Goal: Check status: Check status

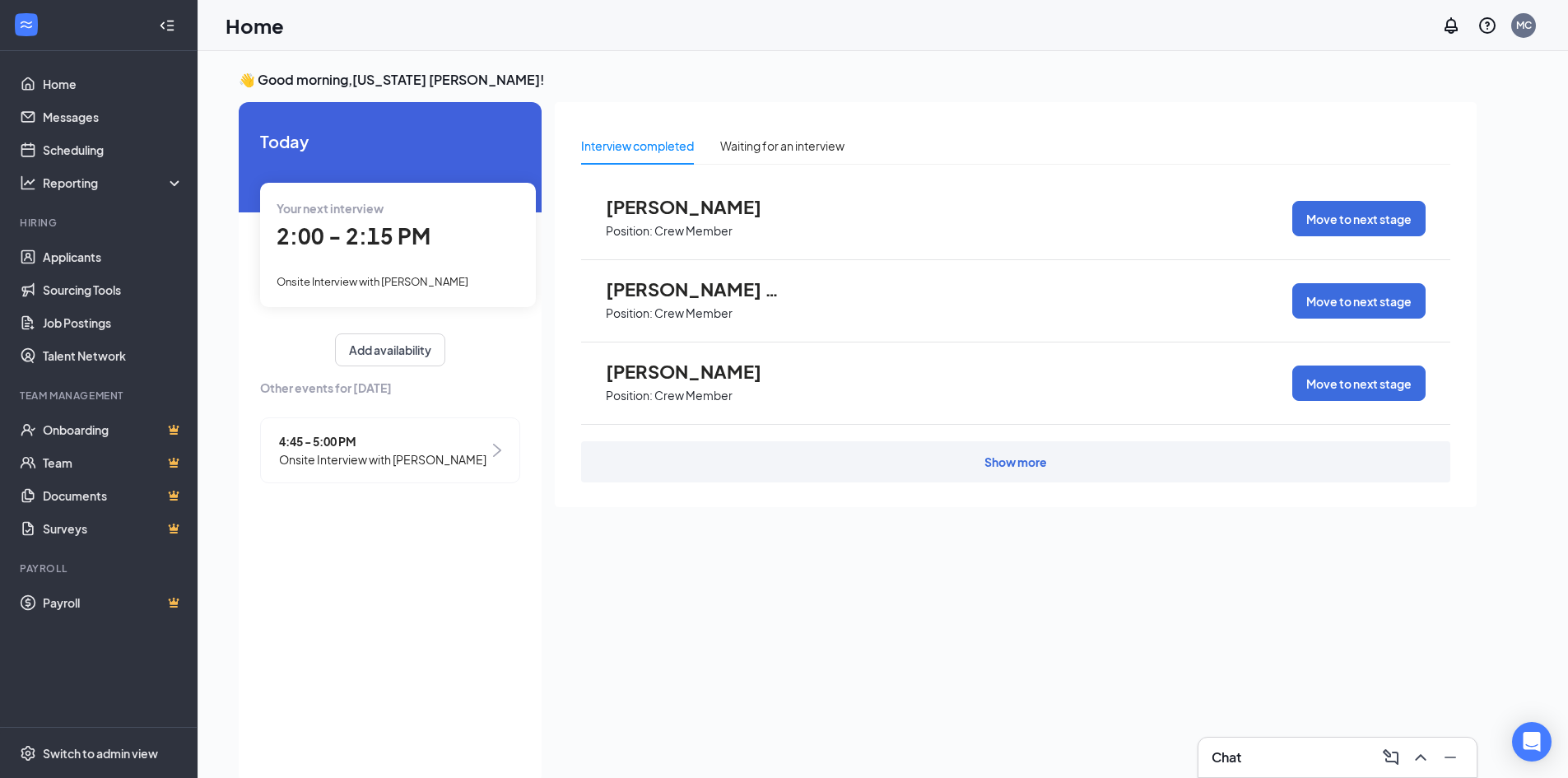
drag, startPoint x: 469, startPoint y: 209, endPoint x: 498, endPoint y: 215, distance: 29.6
drag, startPoint x: 498, startPoint y: 215, endPoint x: 403, endPoint y: 221, distance: 95.2
click at [403, 221] on div "2:00 - 2:15 PM" at bounding box center [398, 237] width 243 height 34
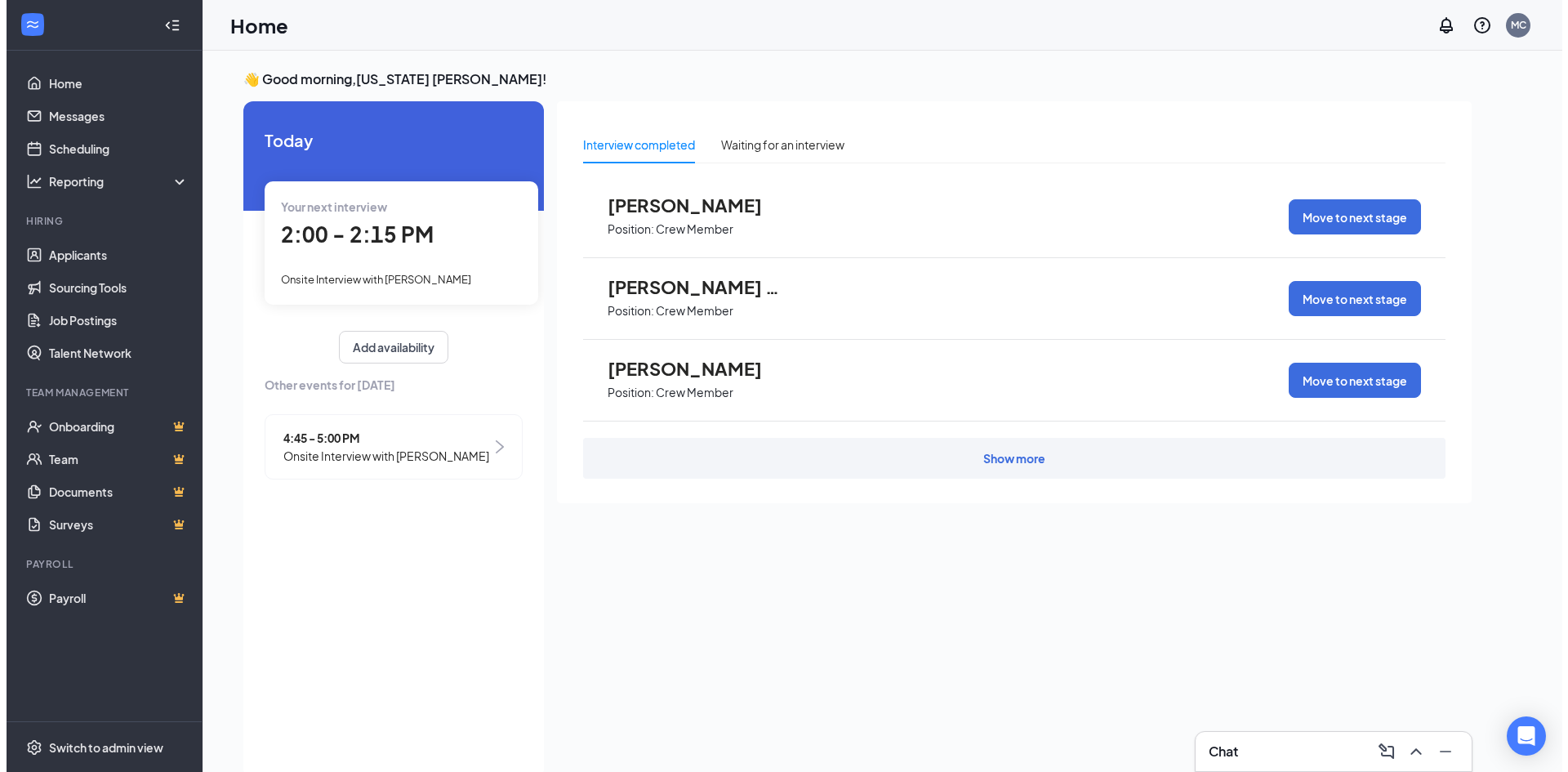
scroll to position [7, 0]
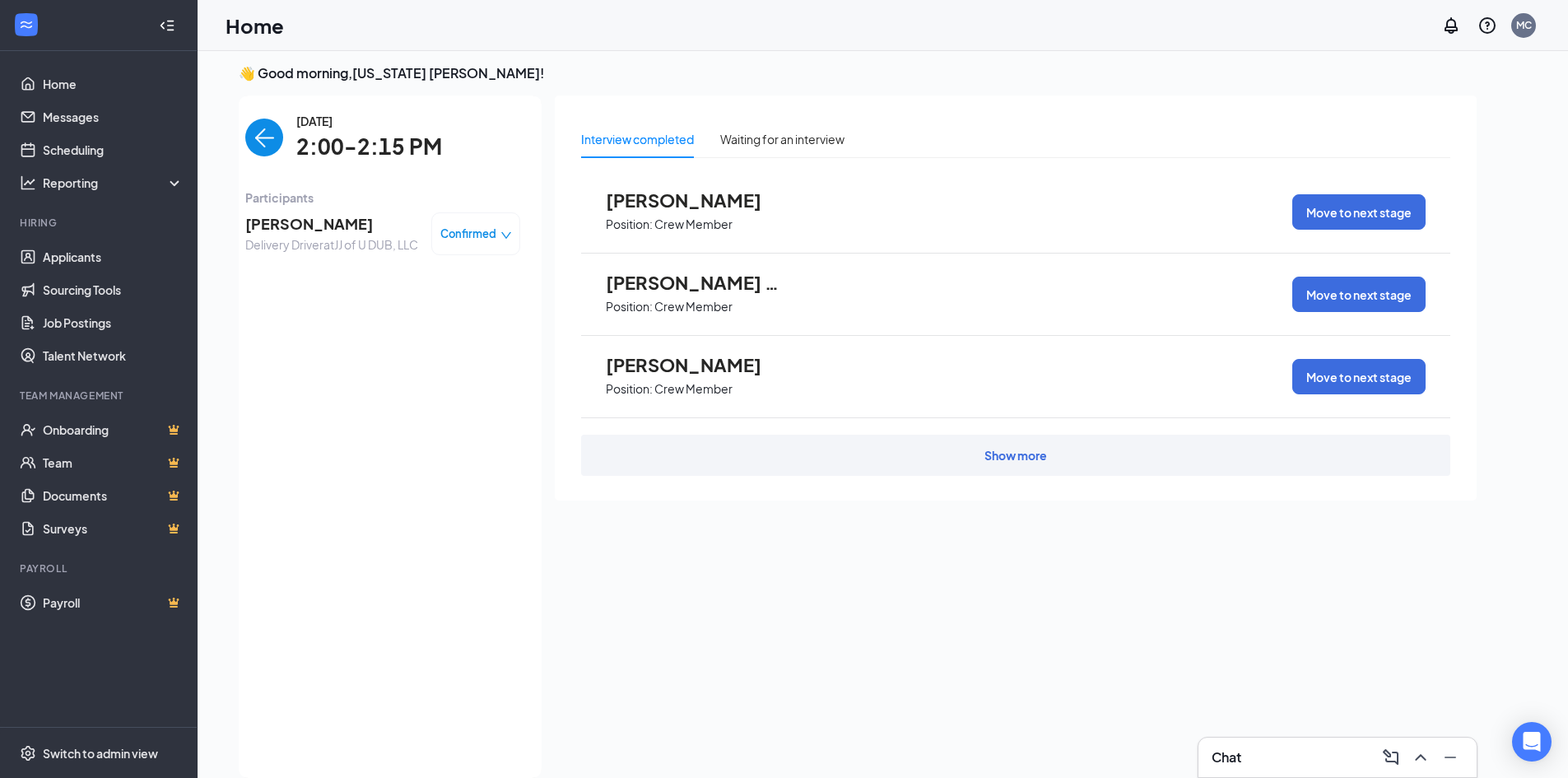
click at [312, 227] on span "[PERSON_NAME]" at bounding box center [332, 224] width 173 height 23
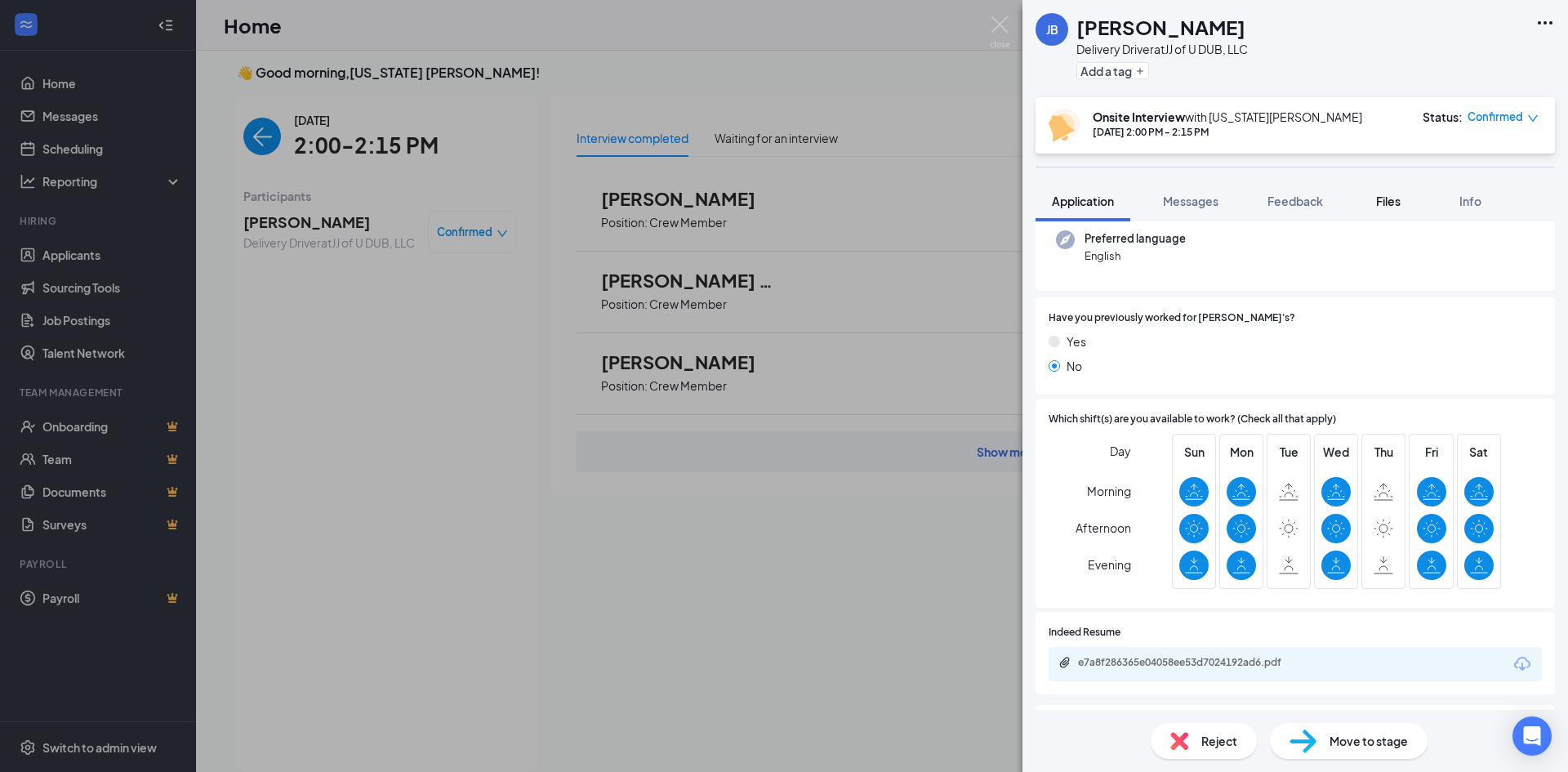
scroll to position [163, 0]
click at [1391, 190] on button "Files" at bounding box center [1388, 200] width 66 height 41
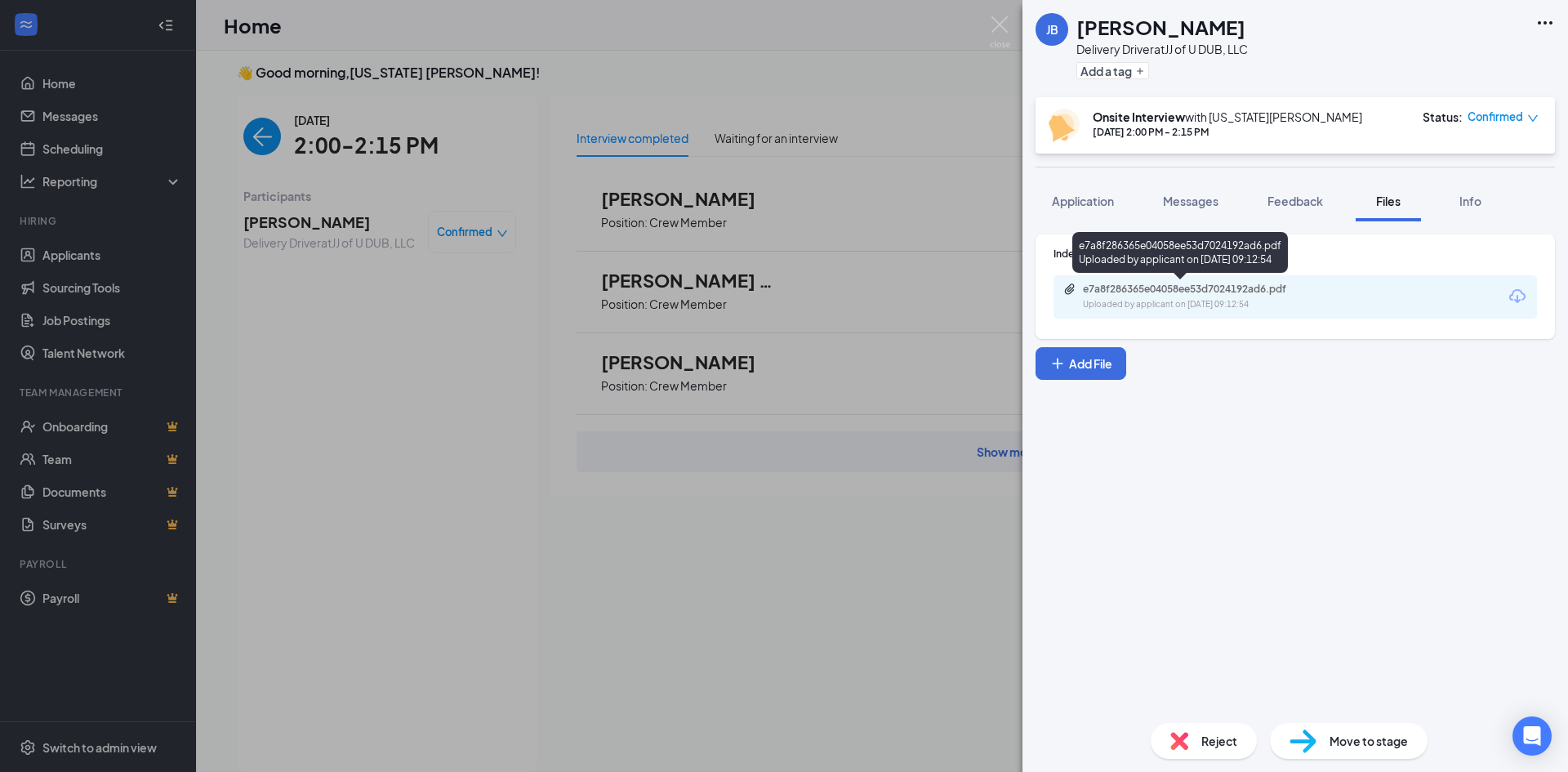
click at [1151, 309] on div "Uploaded by applicant on [DATE] 09:12:54" at bounding box center [1205, 304] width 245 height 13
click at [425, 416] on div "[PERSON_NAME] Delivery Driver at JJ of U DUB, LLC Add a tag Onsite Interview wi…" at bounding box center [784, 386] width 1568 height 772
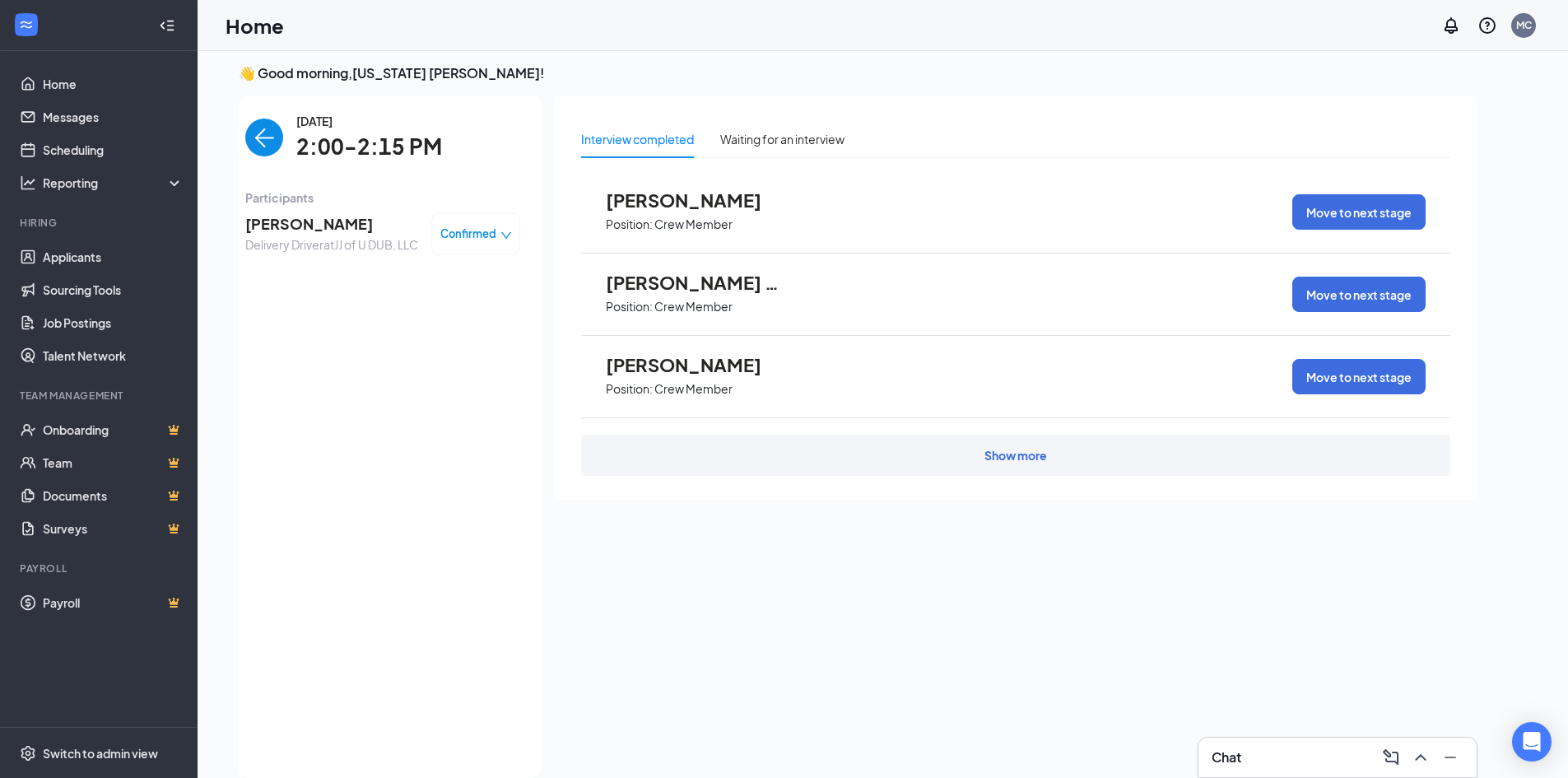
click at [260, 147] on img "back-button" at bounding box center [265, 137] width 38 height 38
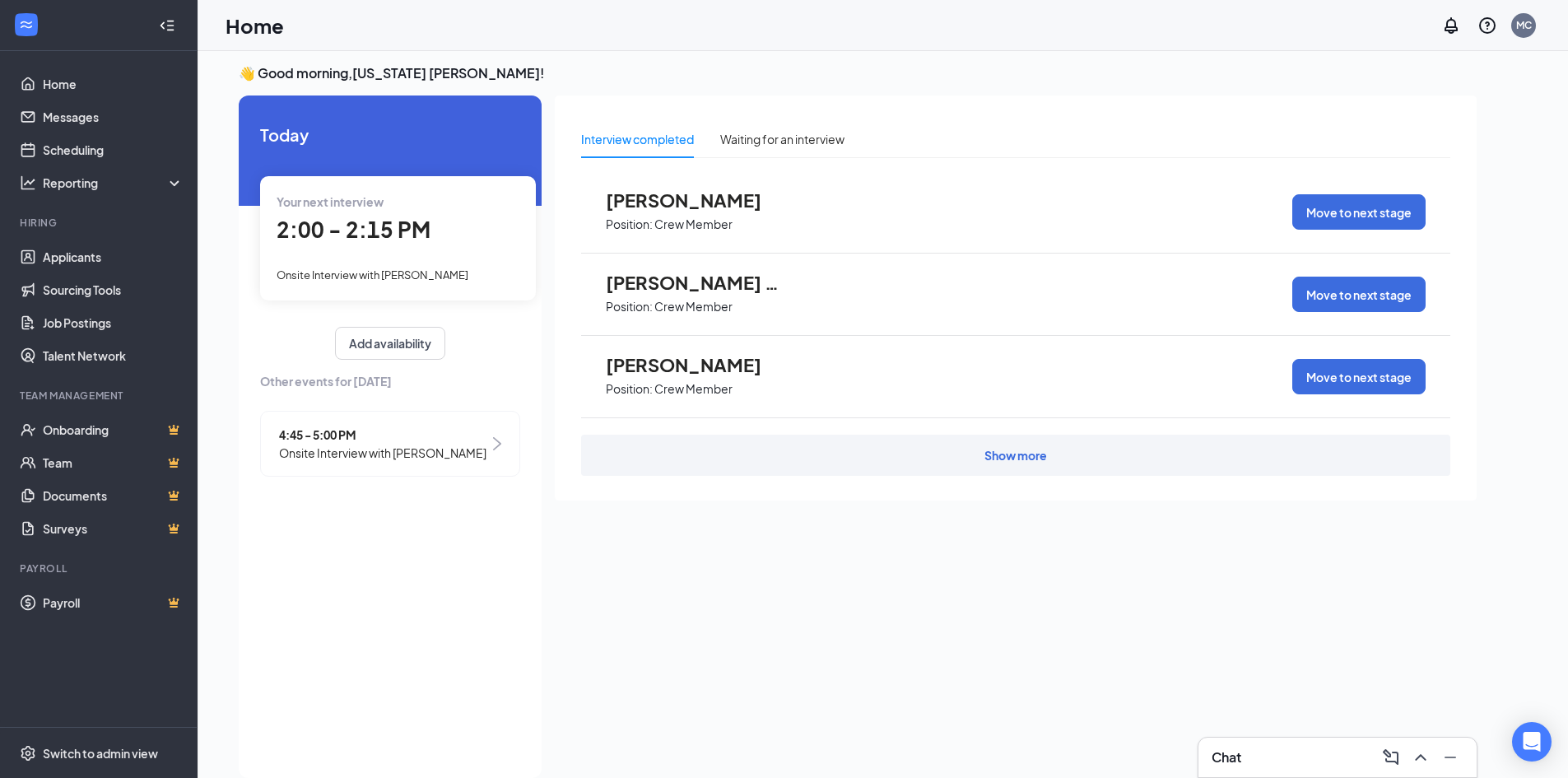
click at [303, 431] on span "4:45 - 5:00 PM" at bounding box center [383, 434] width 207 height 18
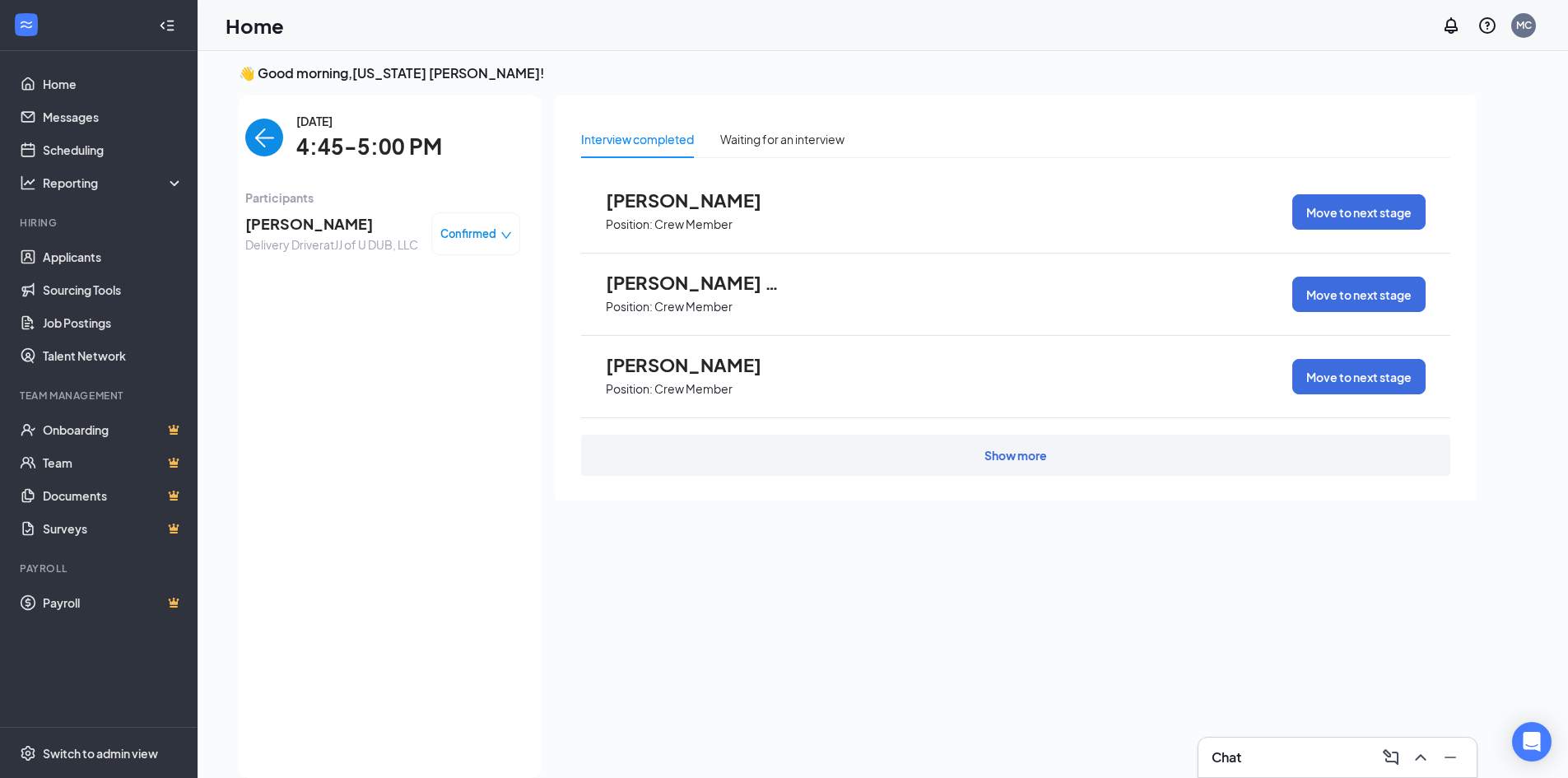
click at [287, 226] on span "[PERSON_NAME]" at bounding box center [332, 224] width 173 height 23
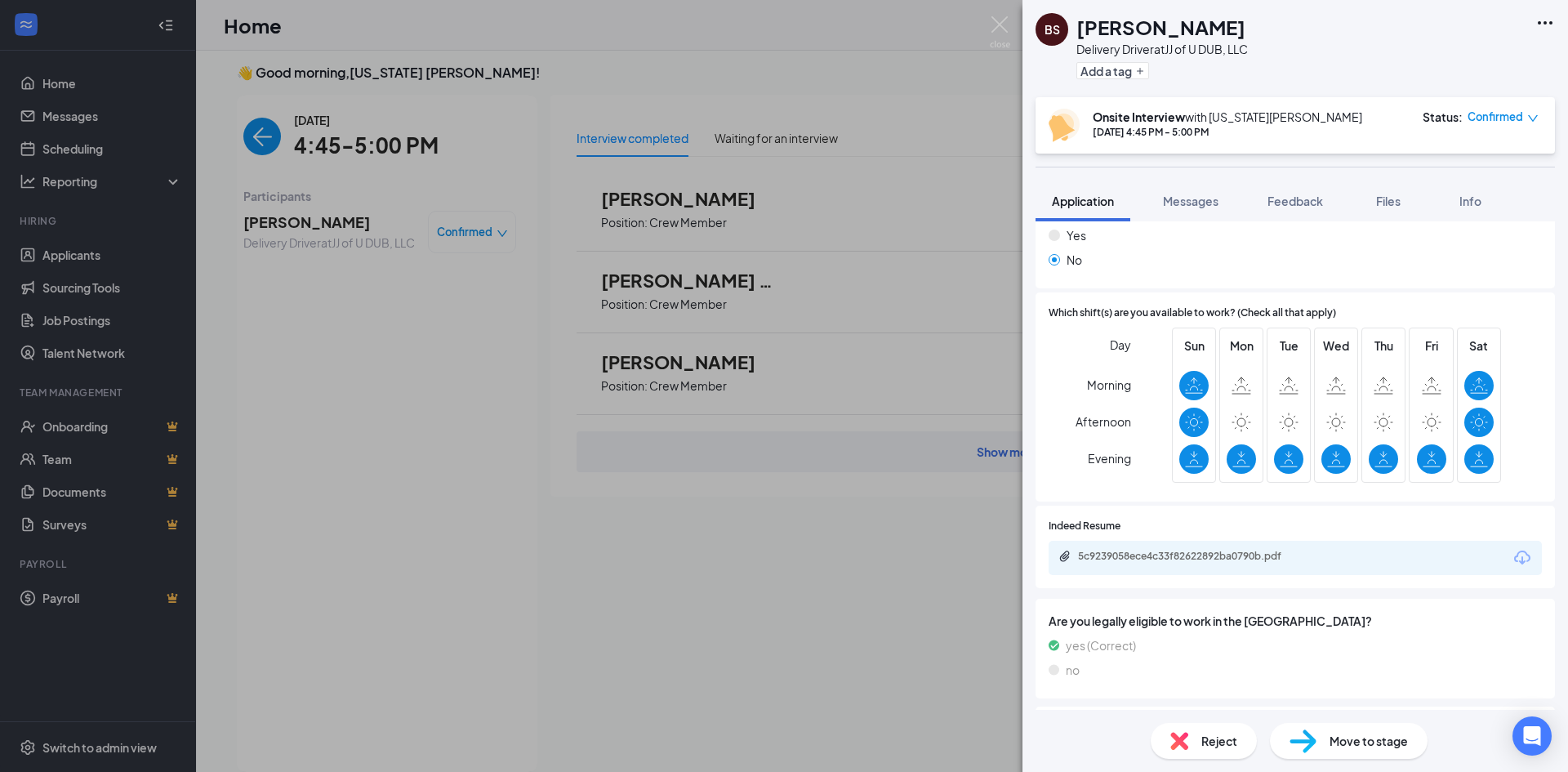
scroll to position [490, 0]
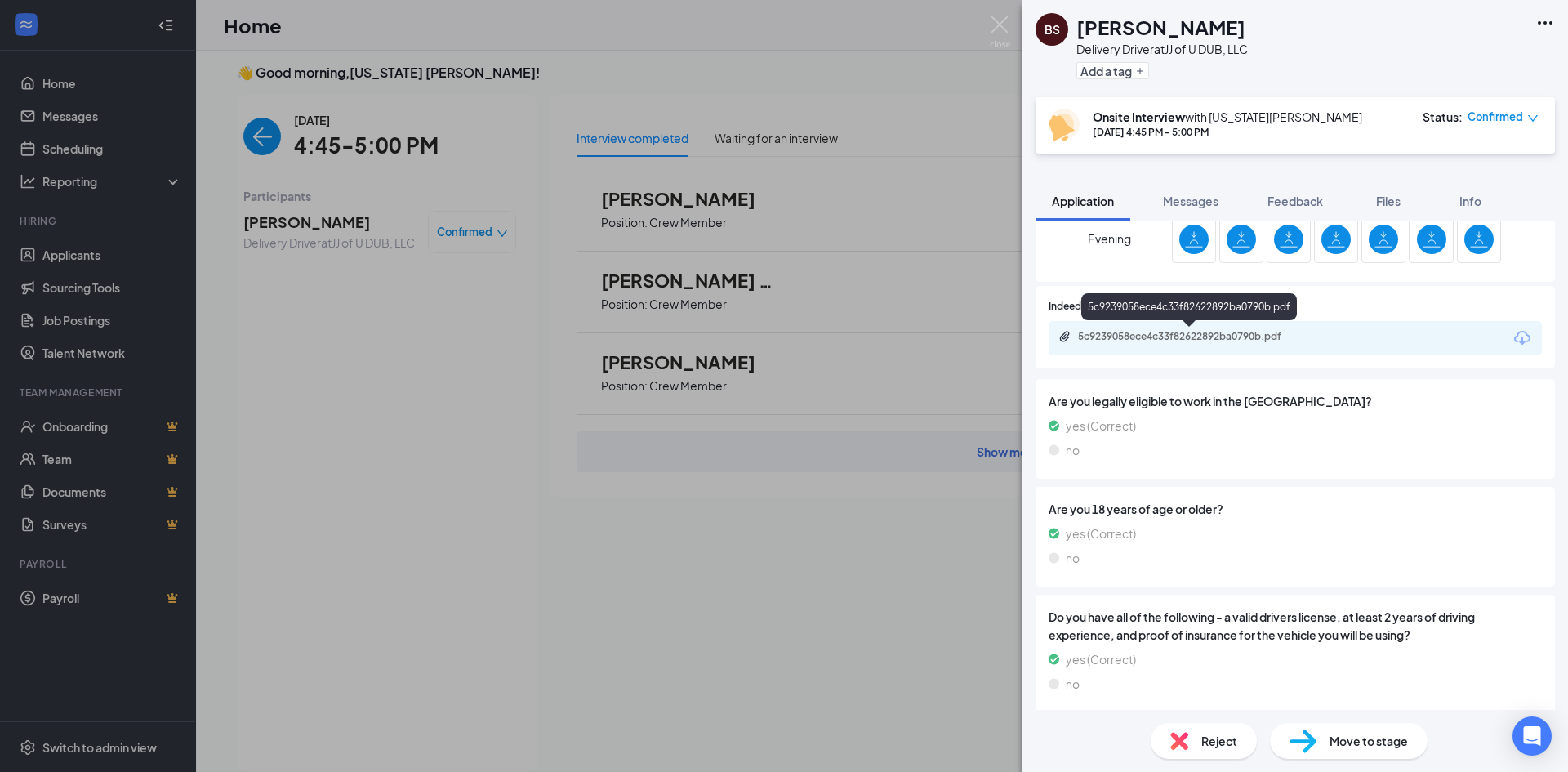
click at [1167, 344] on div "5c9239058ece4c33f82622892ba0790b.pdf" at bounding box center [1191, 338] width 265 height 16
click at [542, 49] on div "BS [PERSON_NAME] Delivery Driver at JJ of U DUB, LLC Add a tag Onsite Interview…" at bounding box center [784, 386] width 1568 height 772
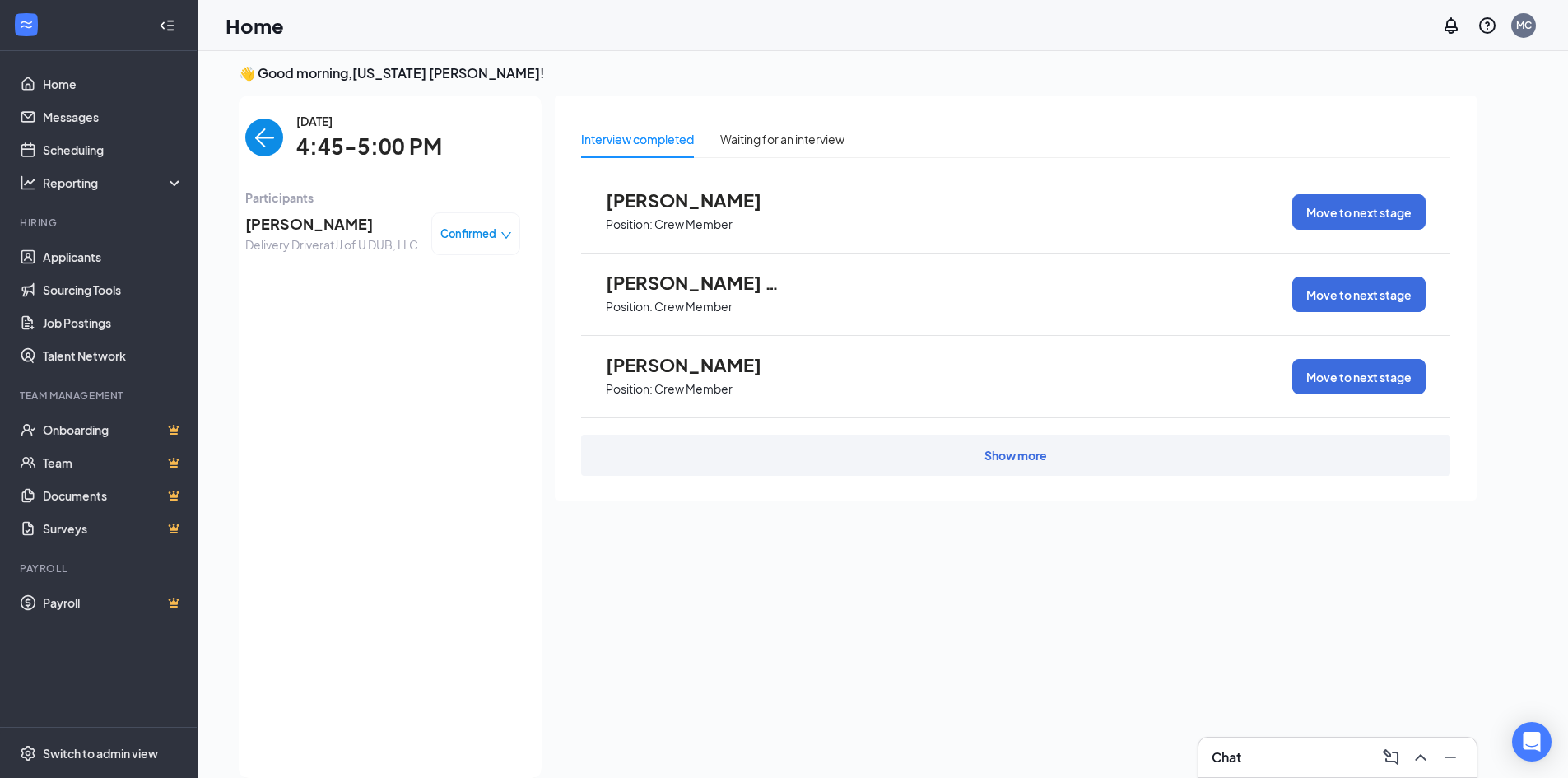
click at [261, 156] on img "back-button" at bounding box center [265, 137] width 38 height 38
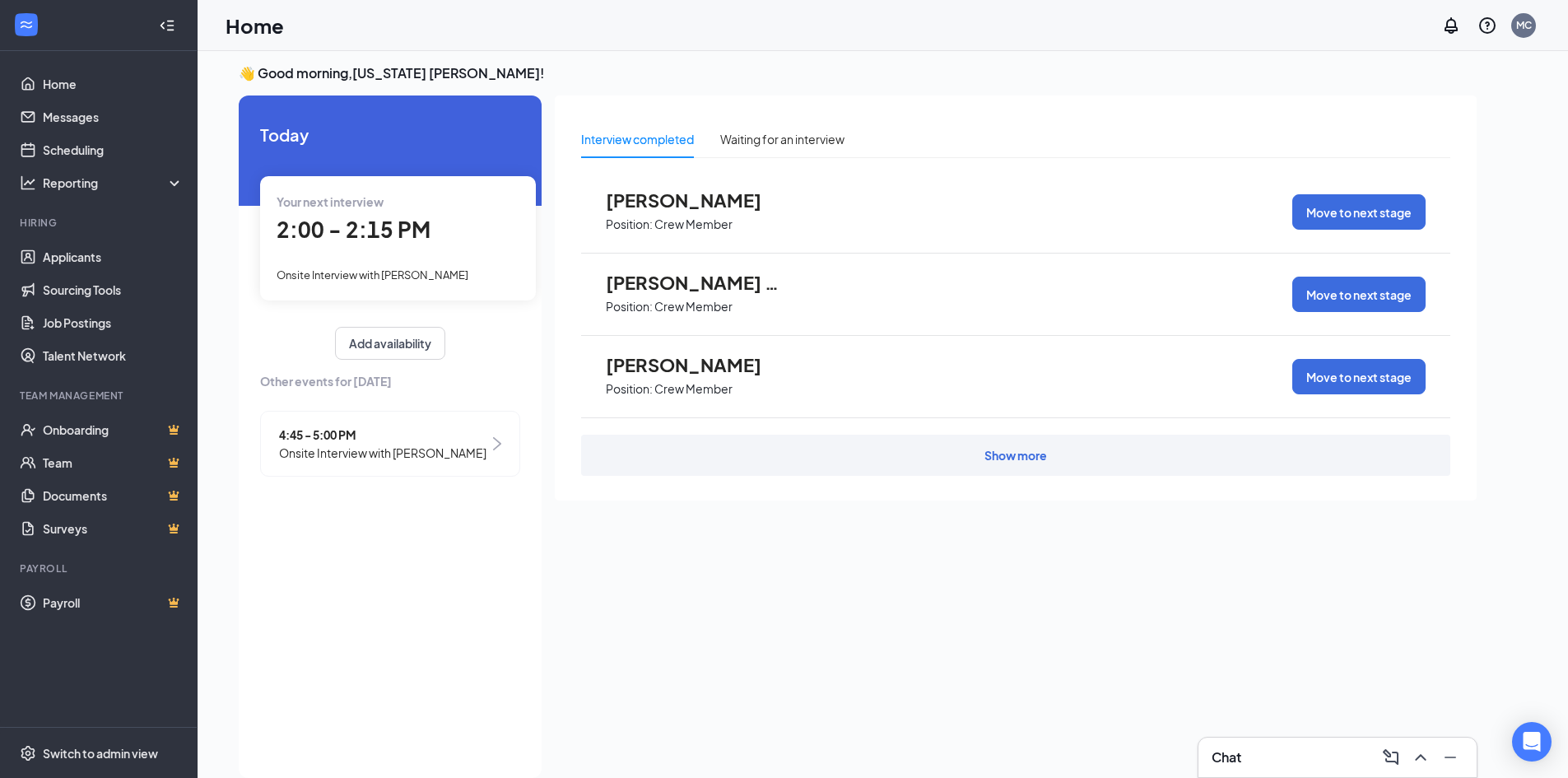
click at [408, 237] on span "2:00 - 2:15 PM" at bounding box center [353, 229] width 154 height 27
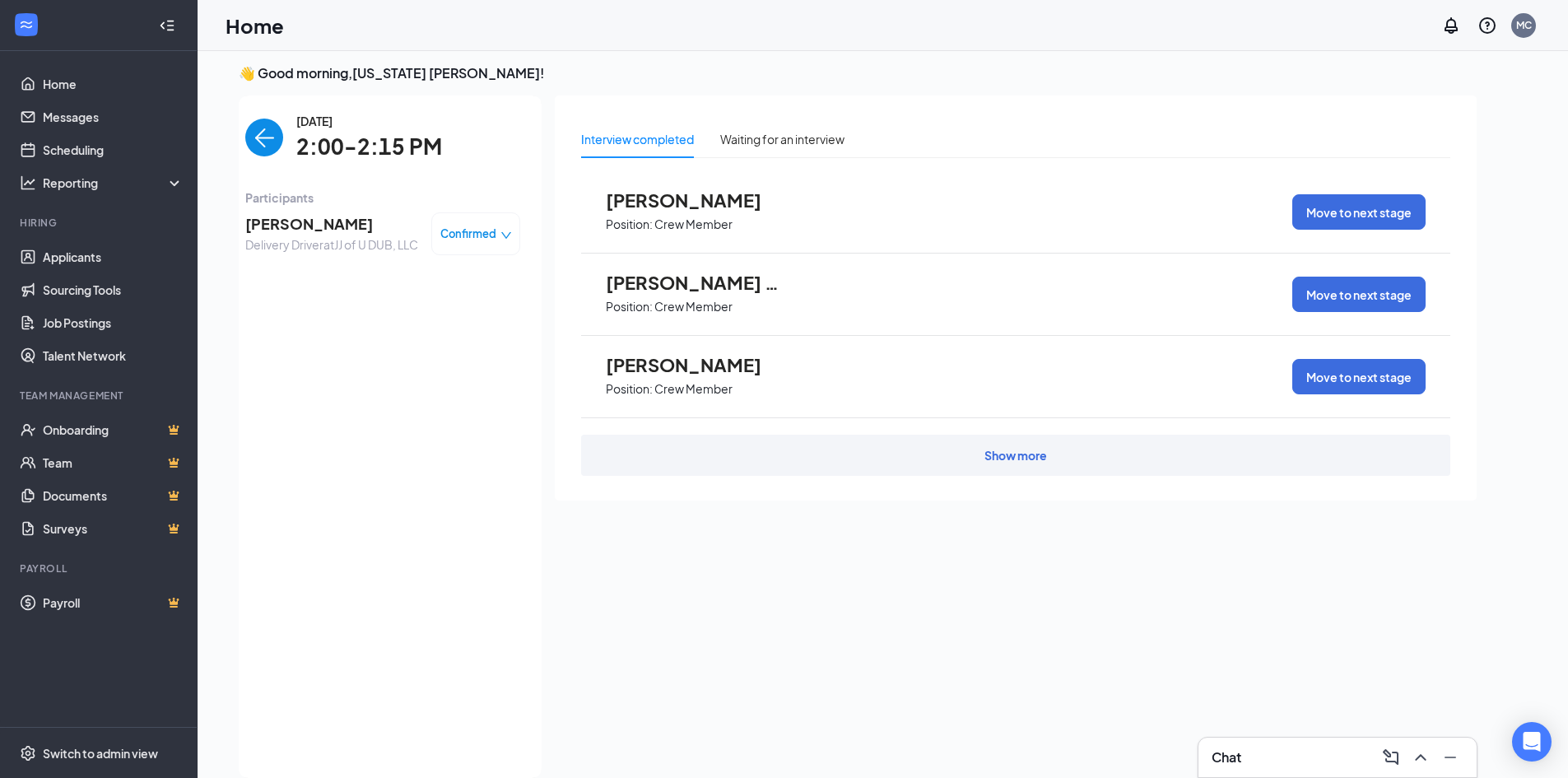
click at [321, 222] on span "[PERSON_NAME]" at bounding box center [332, 224] width 173 height 23
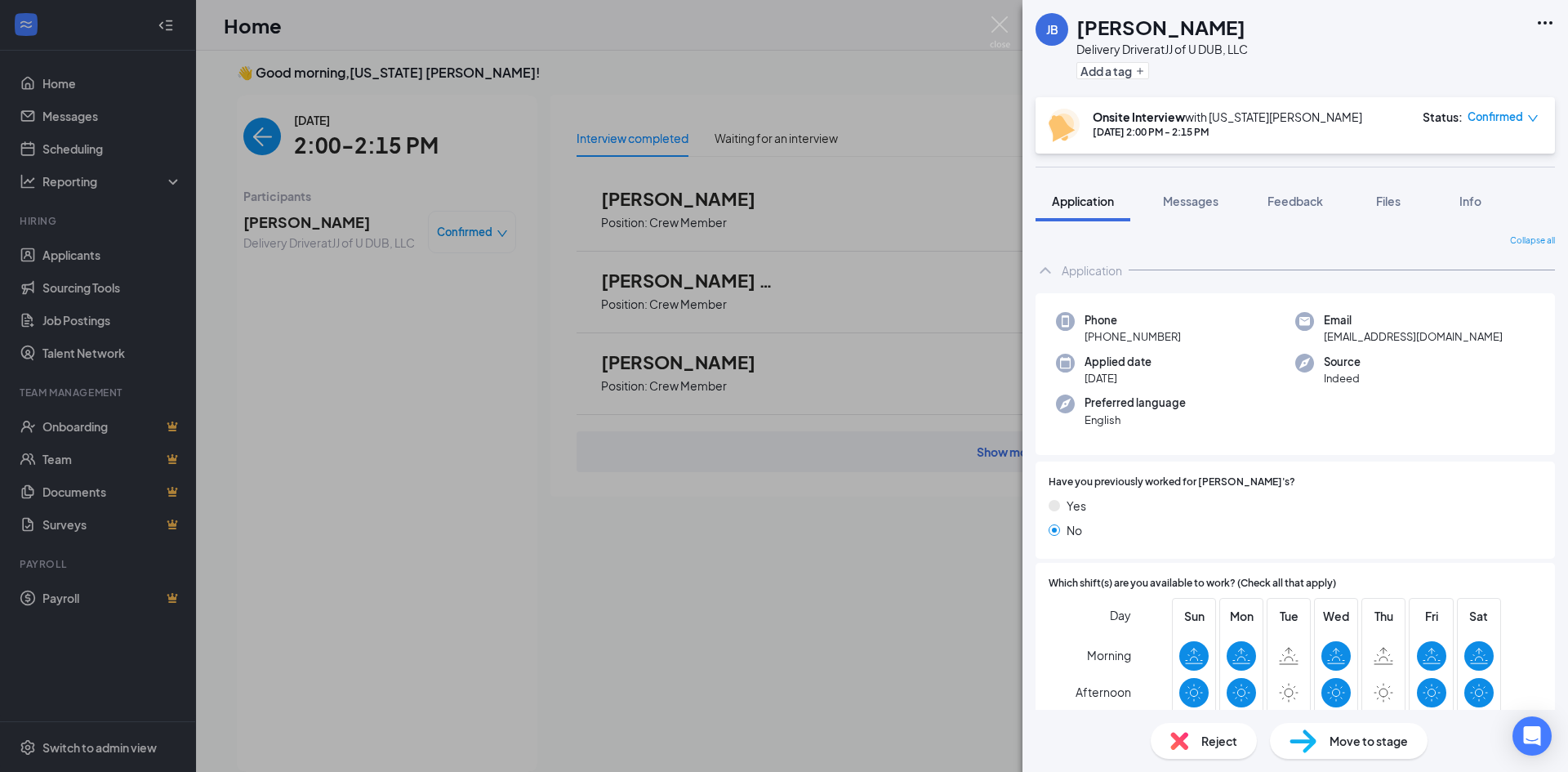
click at [1558, 16] on div "[PERSON_NAME] Delivery Driver at JJ of U DUB, LLC Add a tag" at bounding box center [1295, 48] width 546 height 98
click at [1544, 24] on icon "Ellipses" at bounding box center [1546, 22] width 20 height 20
click at [1320, 70] on div "[PERSON_NAME] Delivery Driver at JJ of U DUB, LLC Add a tag" at bounding box center [1295, 48] width 546 height 98
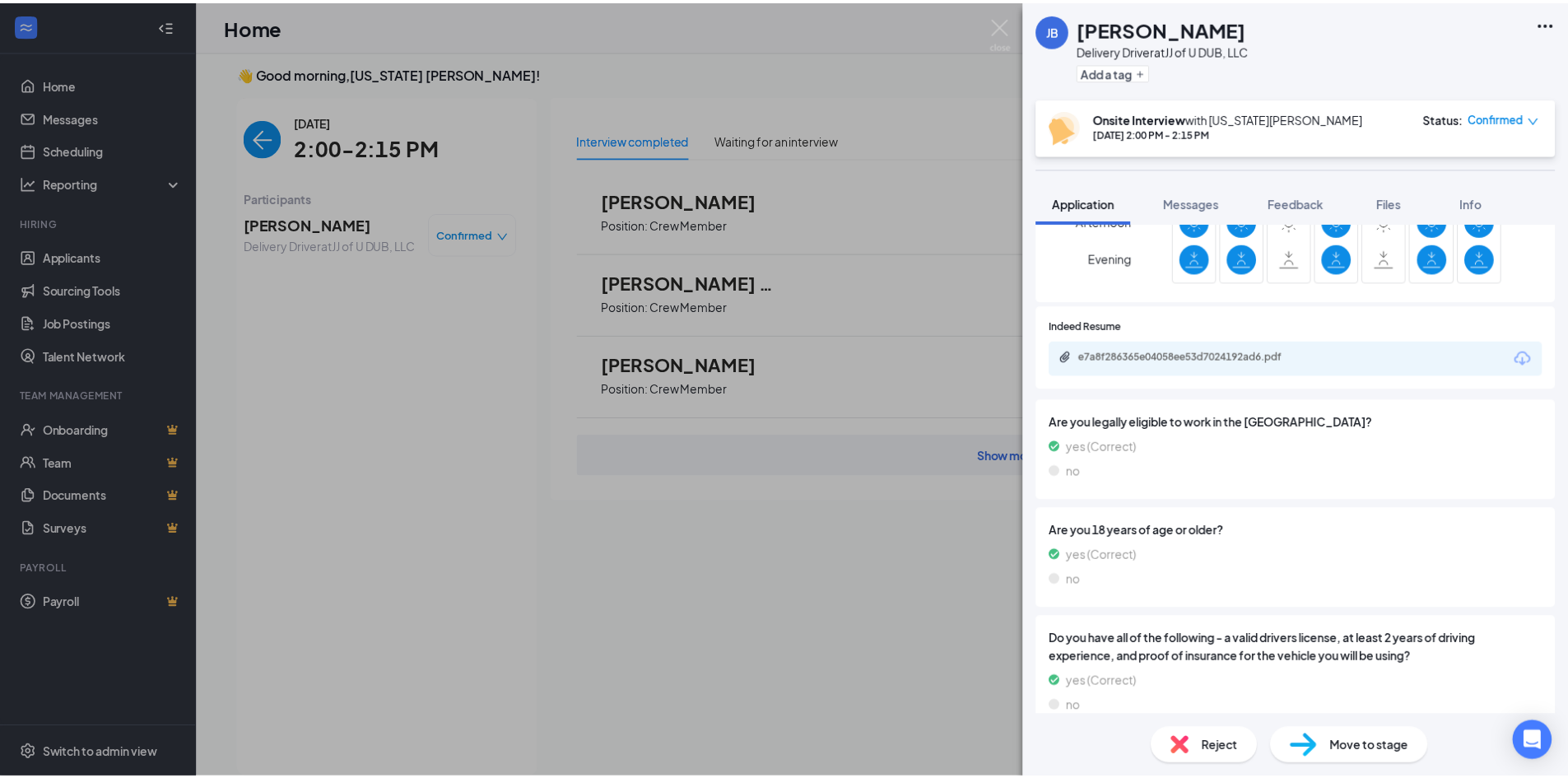
scroll to position [500, 0]
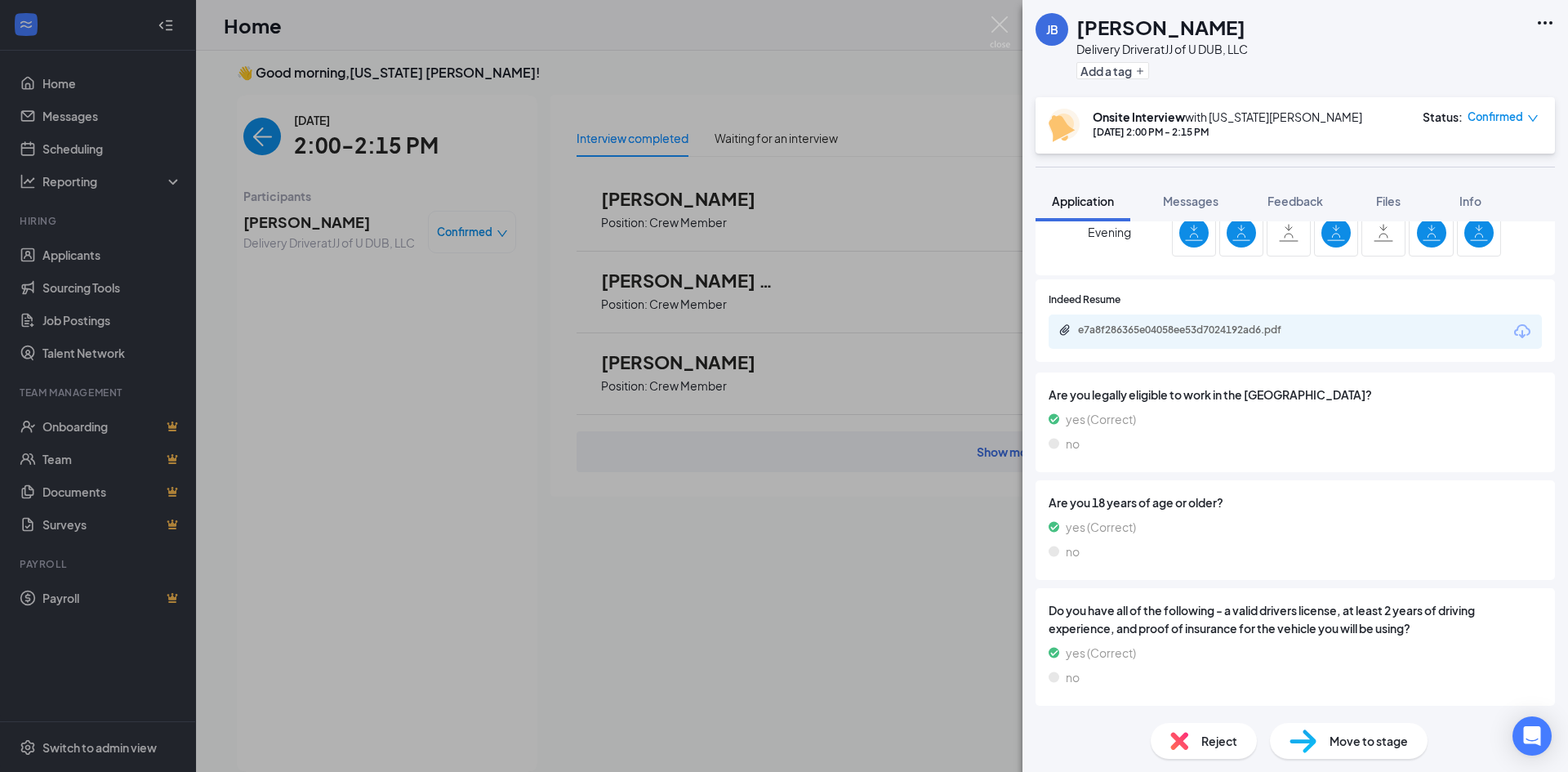
click at [825, 674] on div "[PERSON_NAME] Delivery Driver at JJ of U DUB, LLC Add a tag Onsite Interview wi…" at bounding box center [784, 386] width 1568 height 772
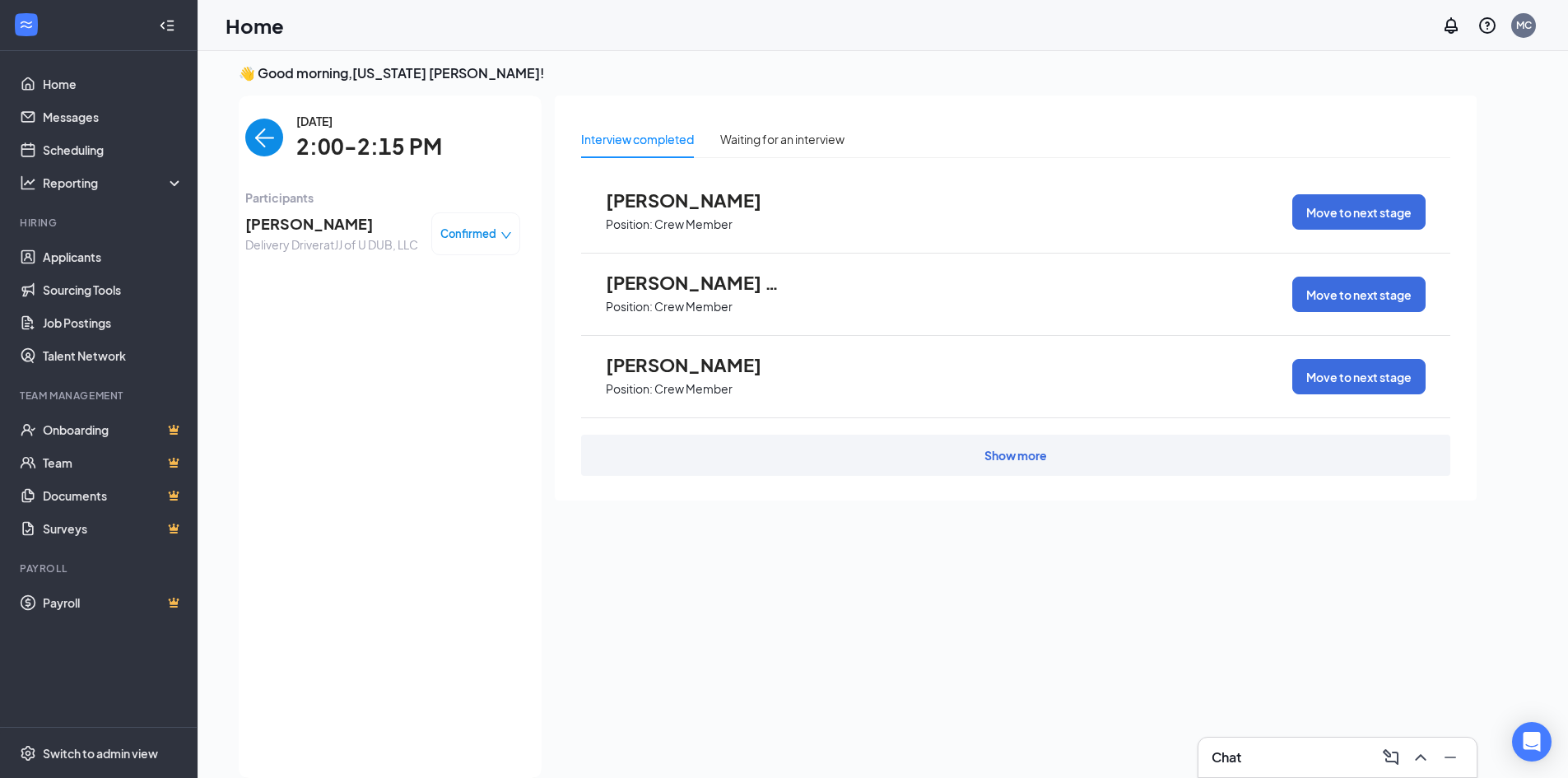
click at [1270, 748] on div "Chat" at bounding box center [1337, 757] width 251 height 26
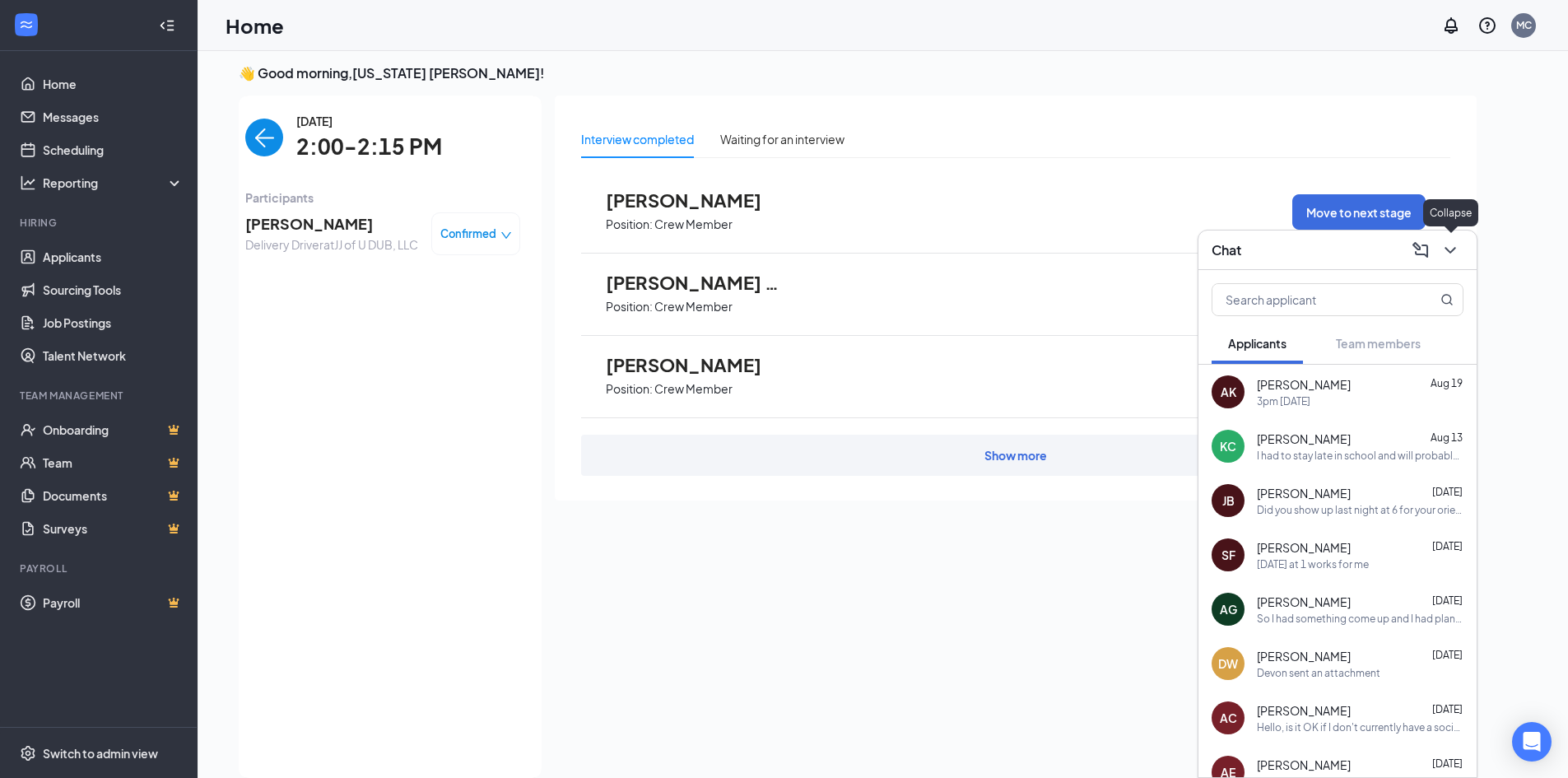
click at [1449, 246] on icon "ChevronDown" at bounding box center [1451, 250] width 20 height 20
